Goal: Task Accomplishment & Management: Complete application form

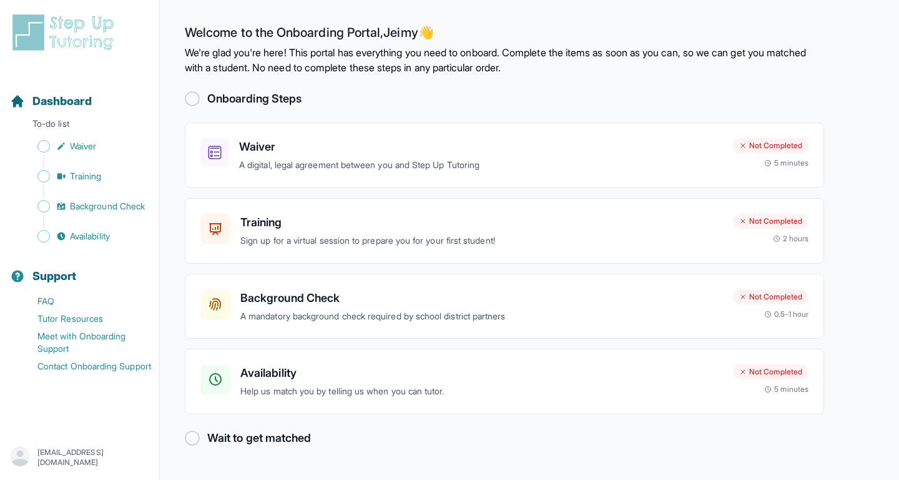
click at [192, 97] on div at bounding box center [192, 98] width 15 height 15
click at [364, 166] on p "A digital, legal agreement between you and Step Up Tutoring" at bounding box center [481, 165] width 484 height 14
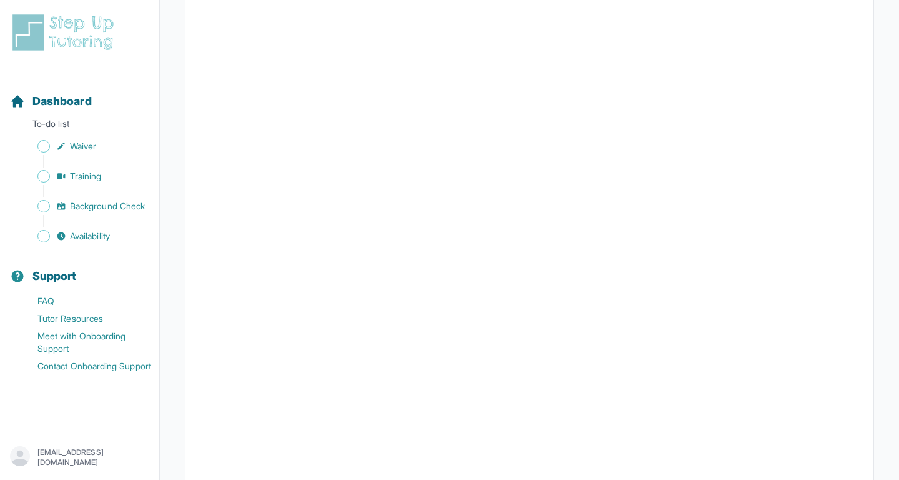
scroll to position [2232, 0]
click at [103, 145] on link "Waiver" at bounding box center [84, 145] width 149 height 17
click at [89, 143] on span "Waiver" at bounding box center [83, 146] width 26 height 12
click at [76, 147] on span "Waiver" at bounding box center [83, 146] width 26 height 12
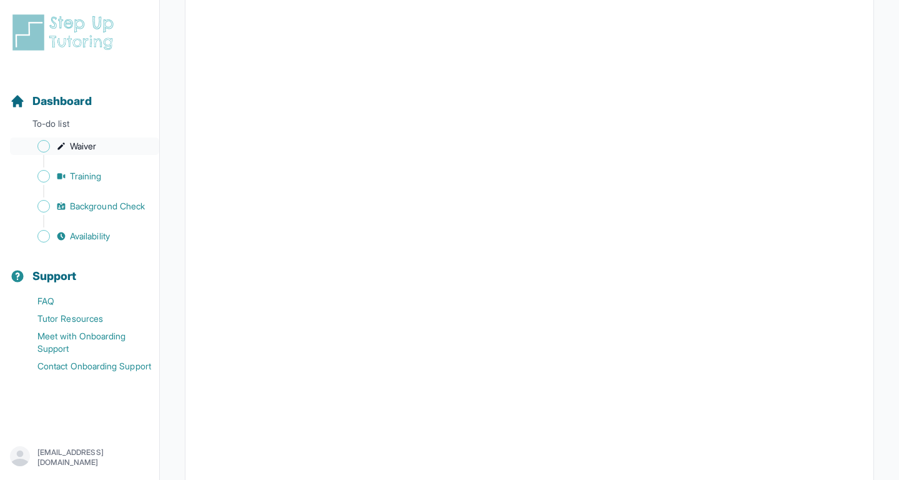
click at [76, 147] on span "Waiver" at bounding box center [83, 146] width 26 height 12
click at [94, 203] on span "Background Check" at bounding box center [107, 206] width 75 height 12
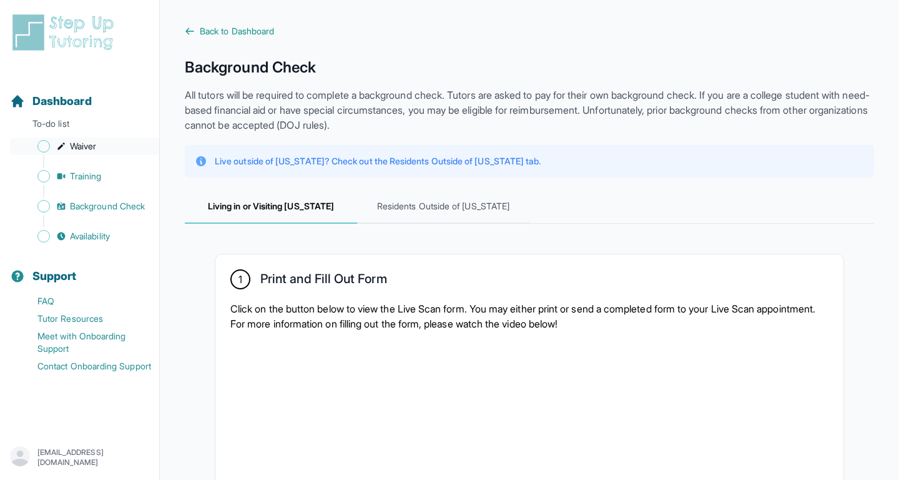
click at [87, 139] on link "Waiver" at bounding box center [84, 145] width 149 height 17
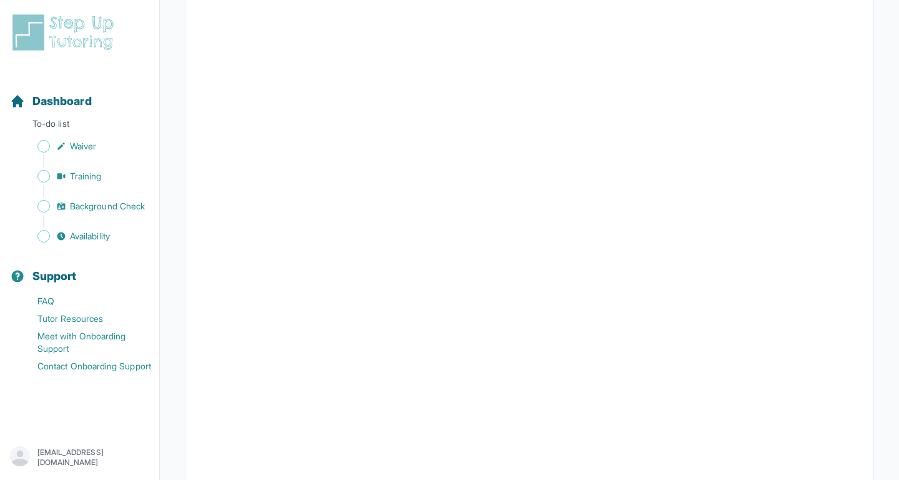
scroll to position [1697, 0]
click at [80, 175] on span "Training" at bounding box center [86, 176] width 32 height 12
click at [91, 206] on span "Background Check" at bounding box center [107, 206] width 75 height 12
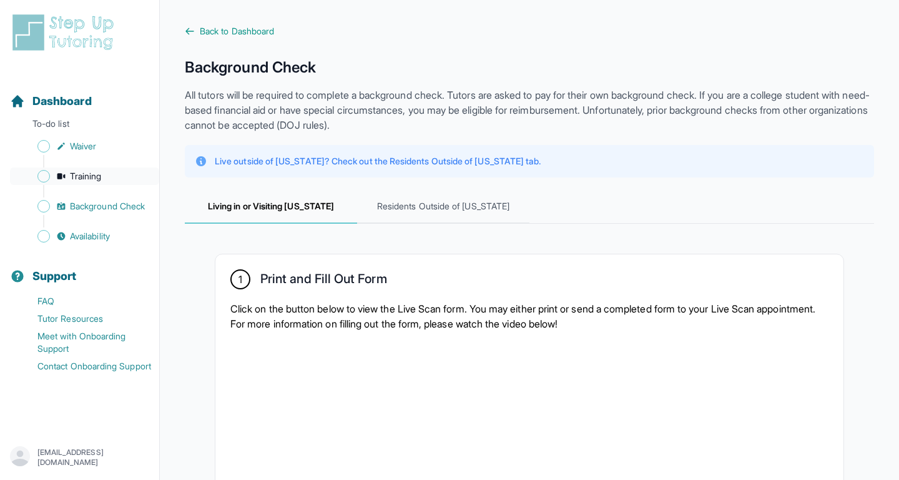
click at [77, 181] on span "Training" at bounding box center [86, 176] width 32 height 12
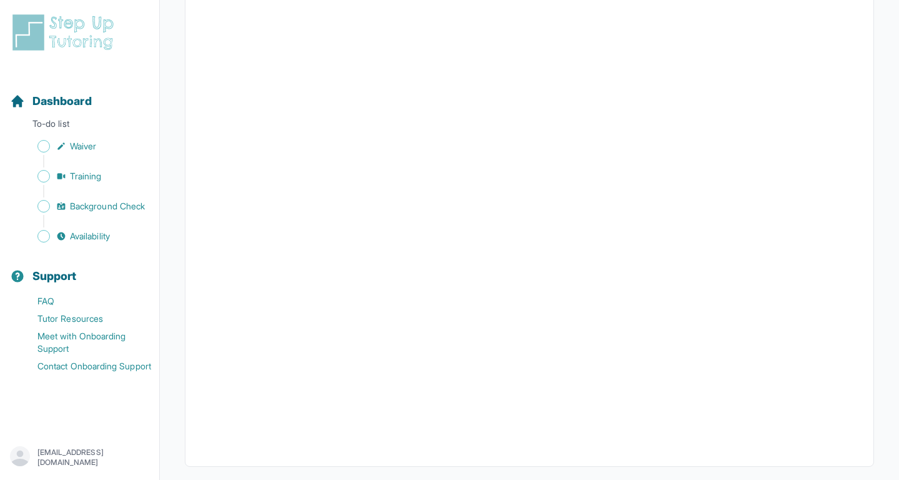
scroll to position [400, 0]
click at [119, 207] on span "Background Check" at bounding box center [107, 206] width 75 height 12
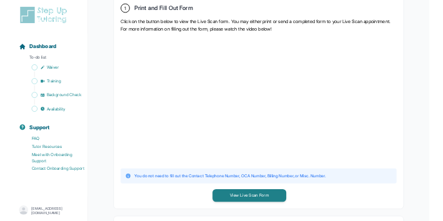
scroll to position [264, 0]
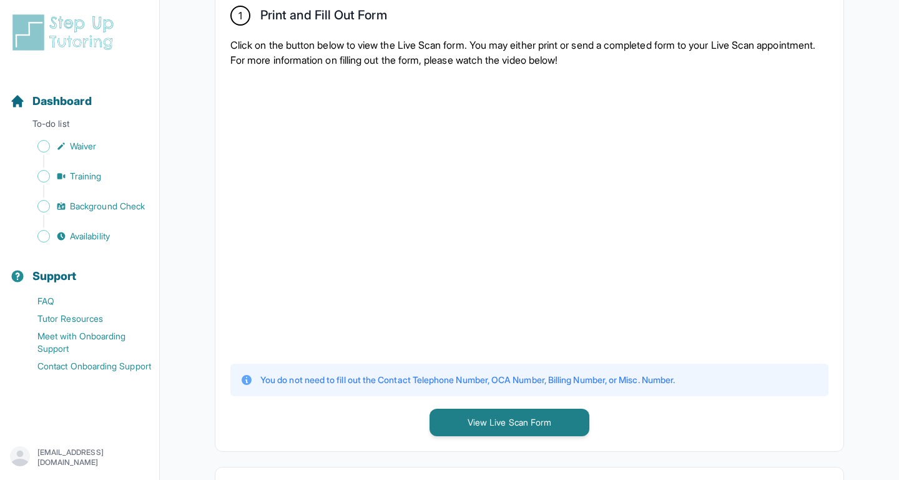
click at [738, 215] on div at bounding box center [529, 214] width 598 height 274
click at [512, 429] on button "View Live Scan Form" at bounding box center [510, 422] width 160 height 27
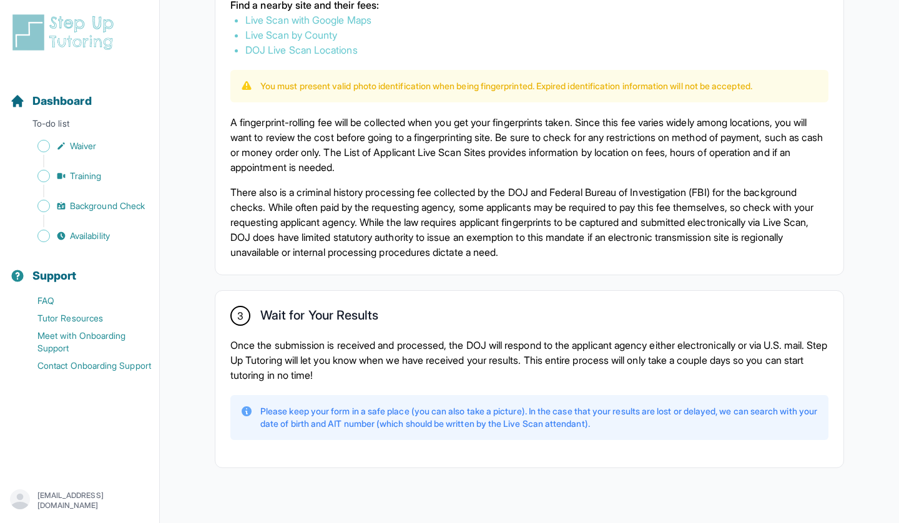
scroll to position [825, 0]
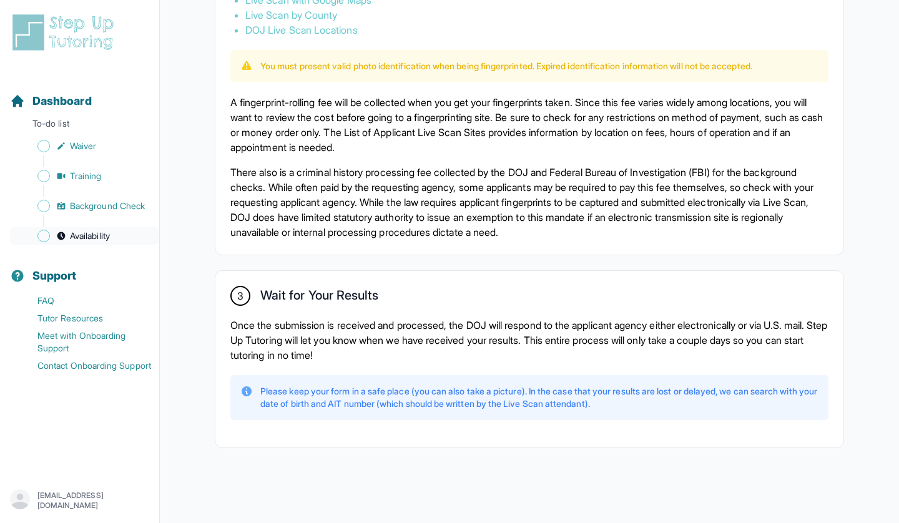
click at [88, 234] on span "Availability" at bounding box center [90, 236] width 40 height 12
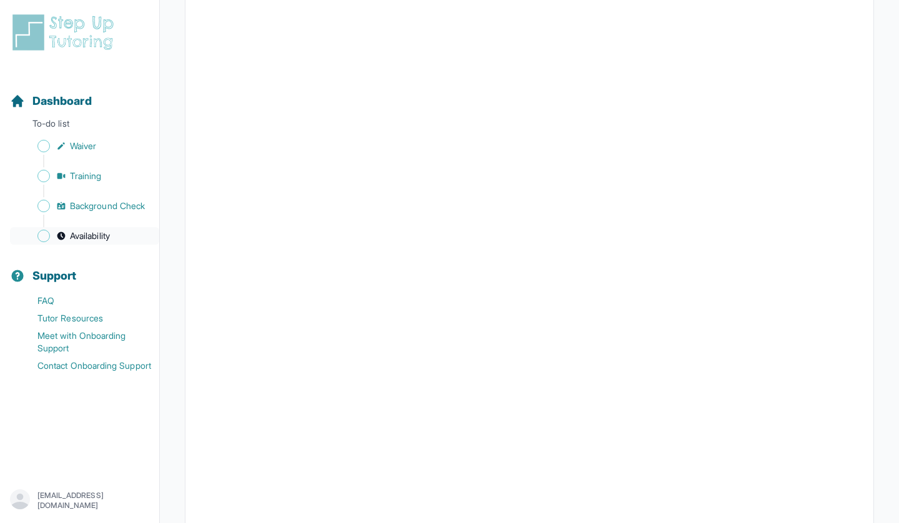
scroll to position [157, 0]
click at [862, 315] on div at bounding box center [530, 252] width 690 height 543
click at [96, 241] on span "Availability" at bounding box center [90, 236] width 40 height 12
click at [69, 149] on link "Waiver" at bounding box center [84, 145] width 149 height 17
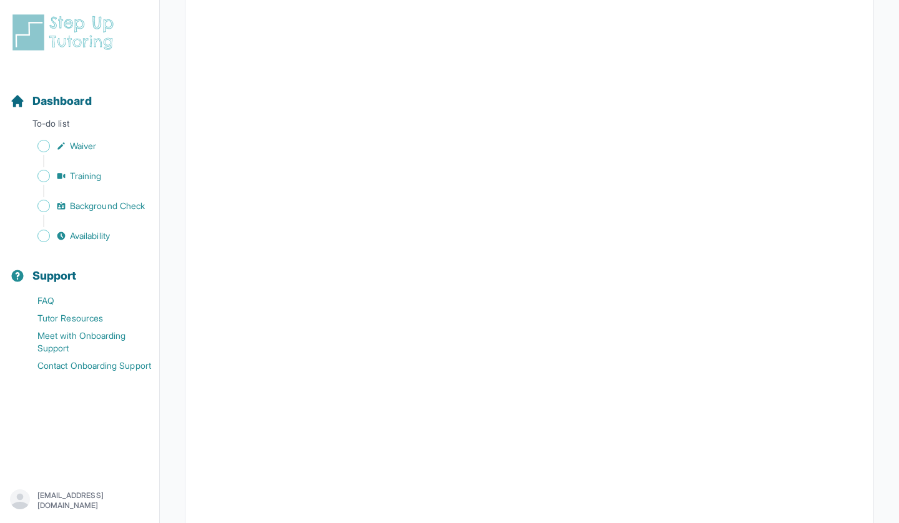
scroll to position [1881, 0]
click at [76, 177] on span "Training" at bounding box center [86, 176] width 32 height 12
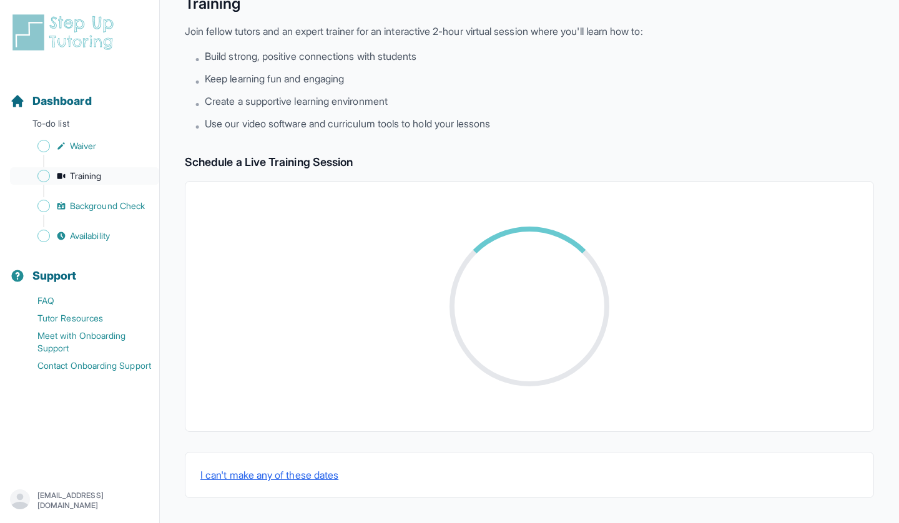
scroll to position [64, 0]
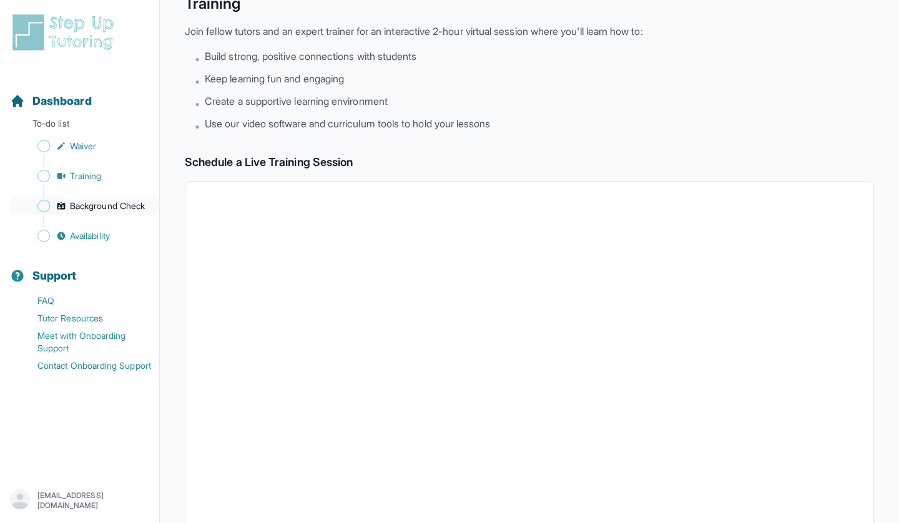
click at [114, 213] on link "Background Check" at bounding box center [84, 205] width 149 height 17
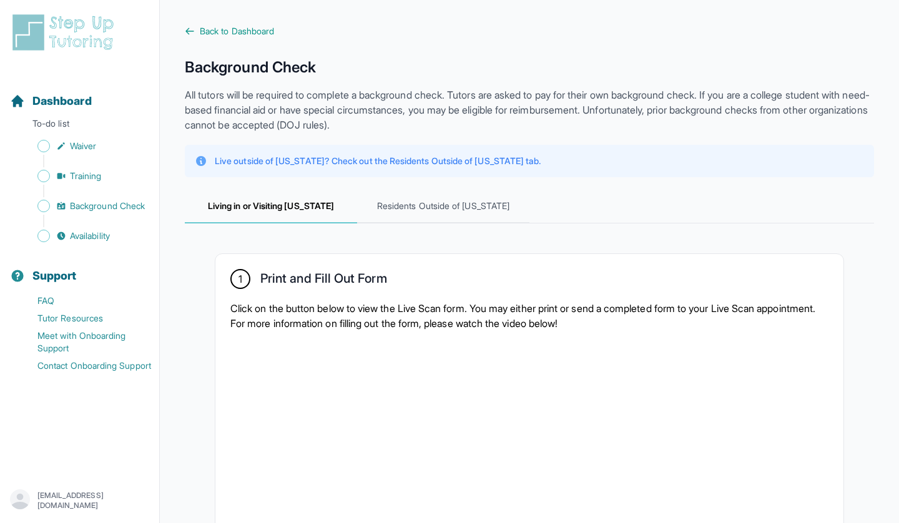
click at [61, 479] on div "[EMAIL_ADDRESS][DOMAIN_NAME]" at bounding box center [79, 501] width 139 height 22
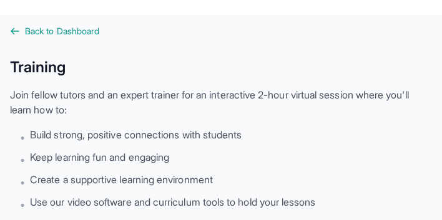
scroll to position [64, 0]
